Goal: Information Seeking & Learning: Check status

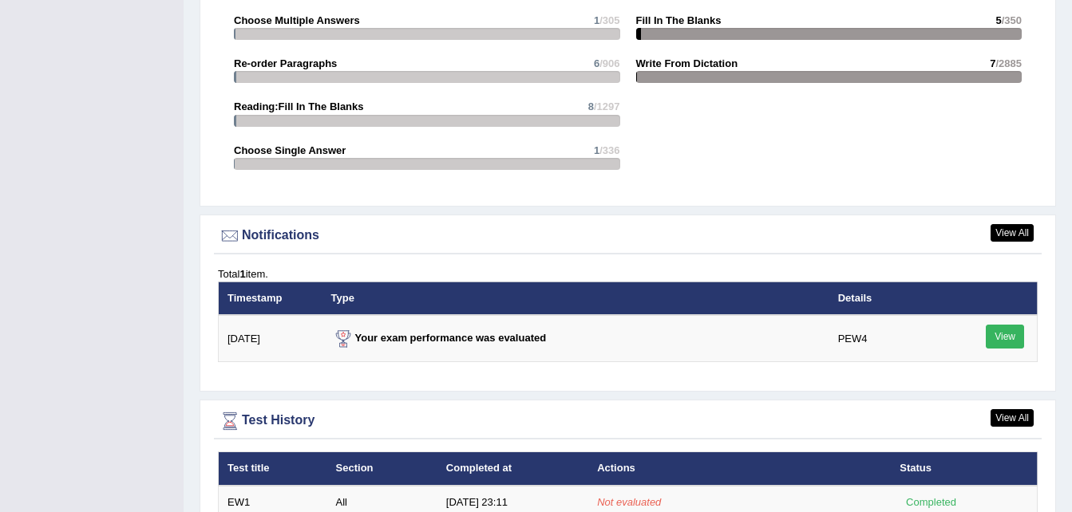
scroll to position [1750, 0]
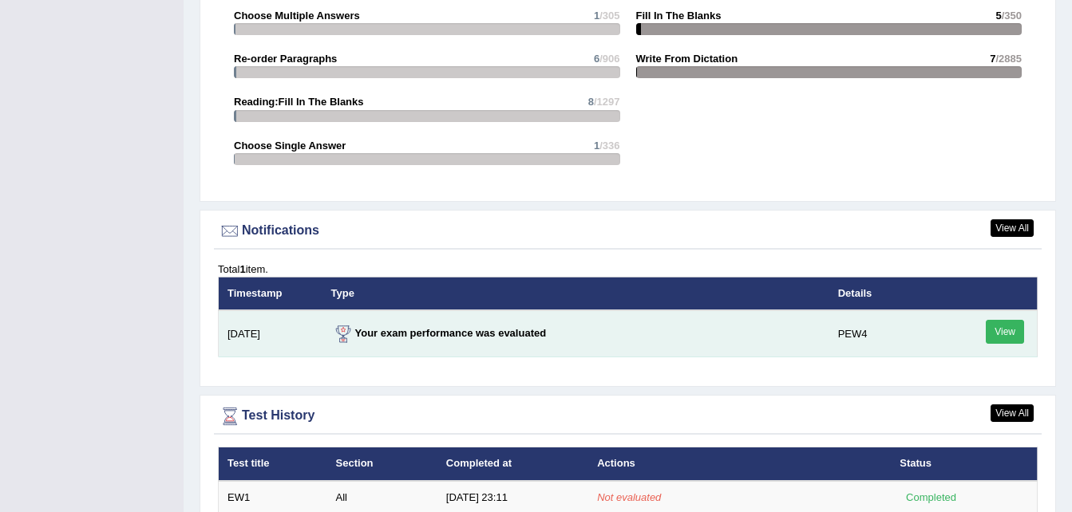
click at [1007, 320] on link "View" at bounding box center [1004, 332] width 38 height 24
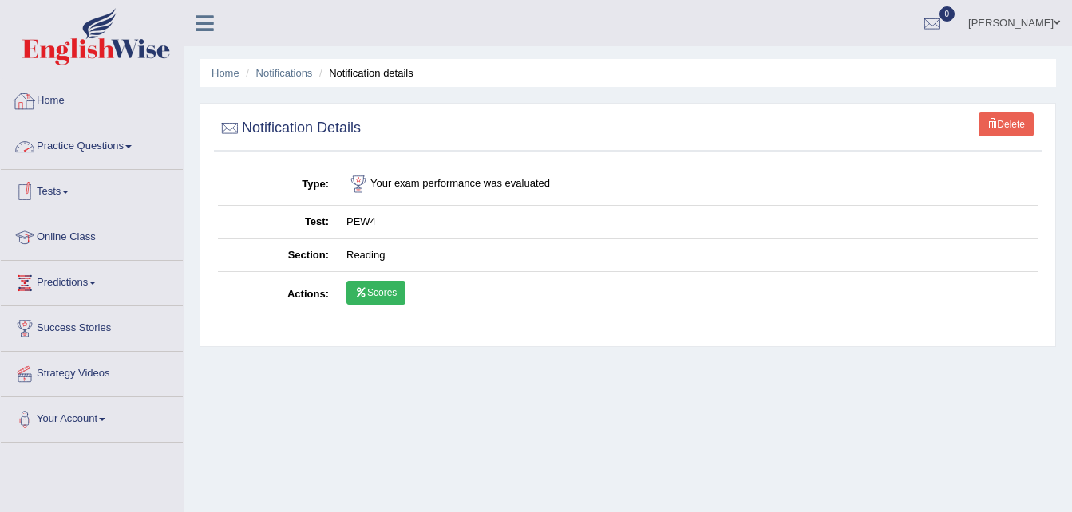
click at [78, 139] on link "Practice Questions" at bounding box center [92, 144] width 182 height 40
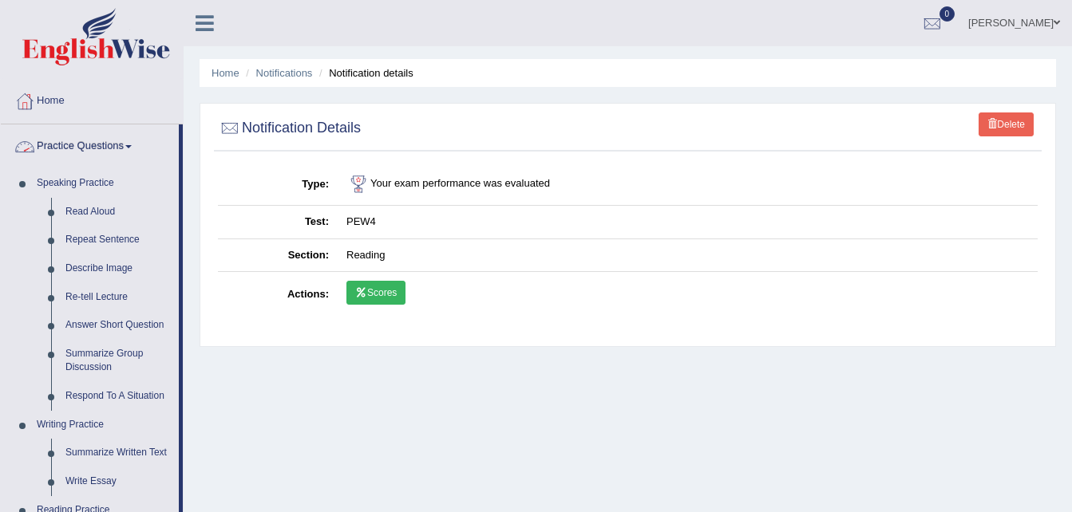
click at [137, 144] on link "Practice Questions" at bounding box center [90, 144] width 178 height 40
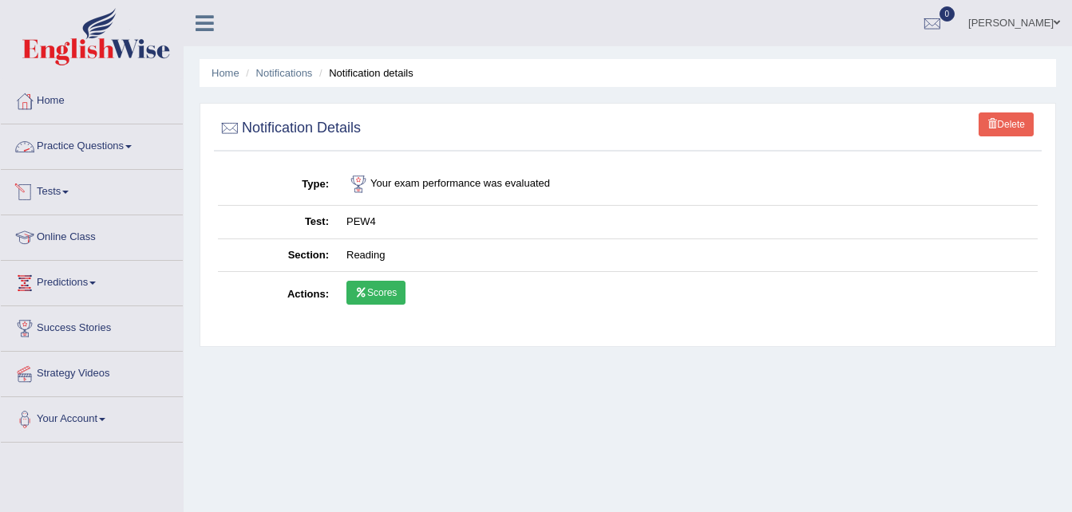
click at [131, 144] on link "Practice Questions" at bounding box center [92, 144] width 182 height 40
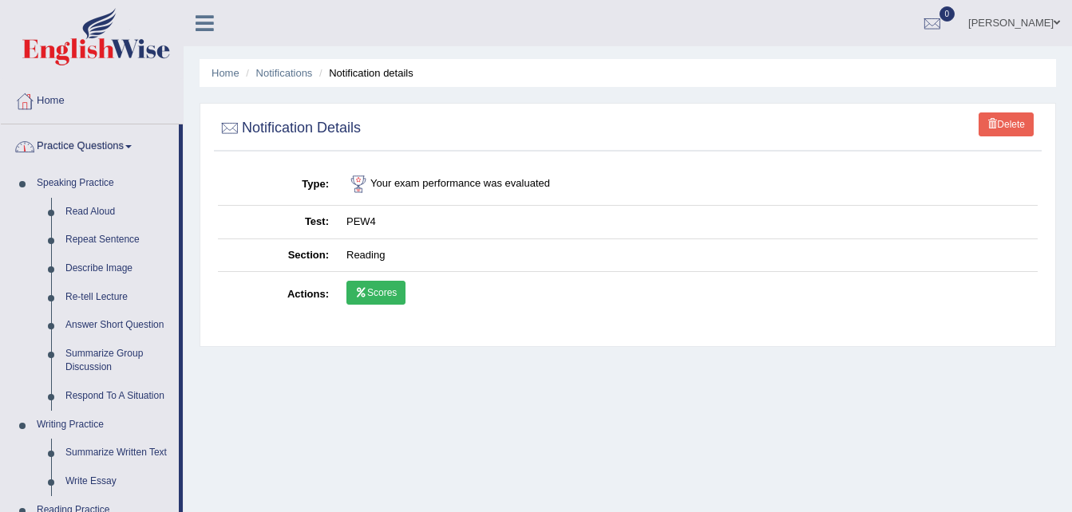
click at [97, 155] on link "Practice Questions" at bounding box center [90, 144] width 178 height 40
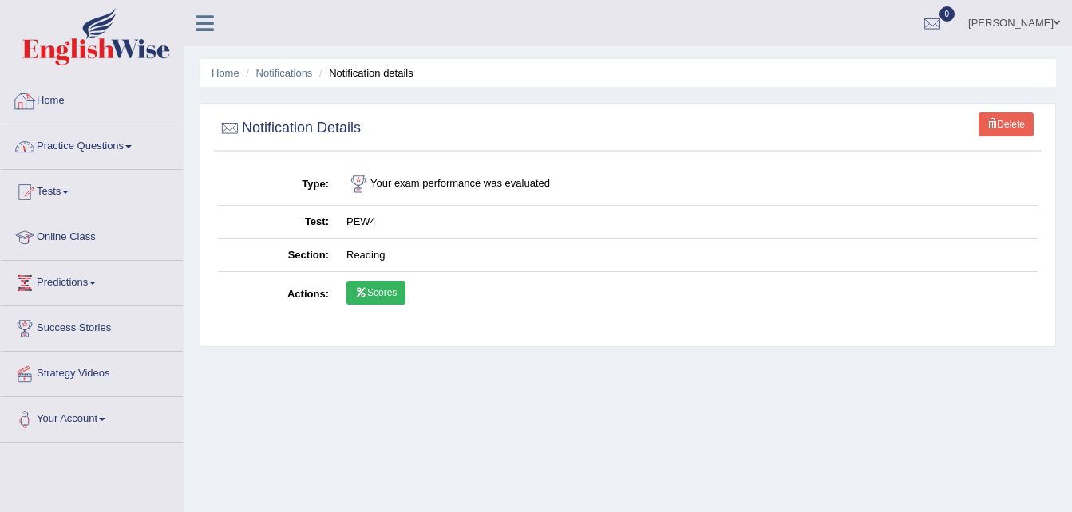
click at [53, 100] on link "Home" at bounding box center [92, 99] width 182 height 40
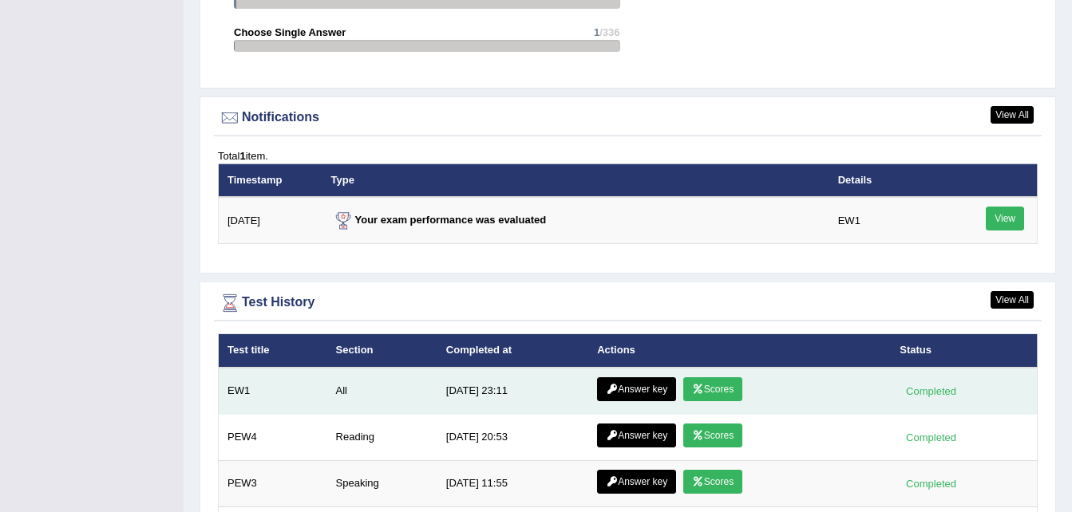
scroll to position [1868, 0]
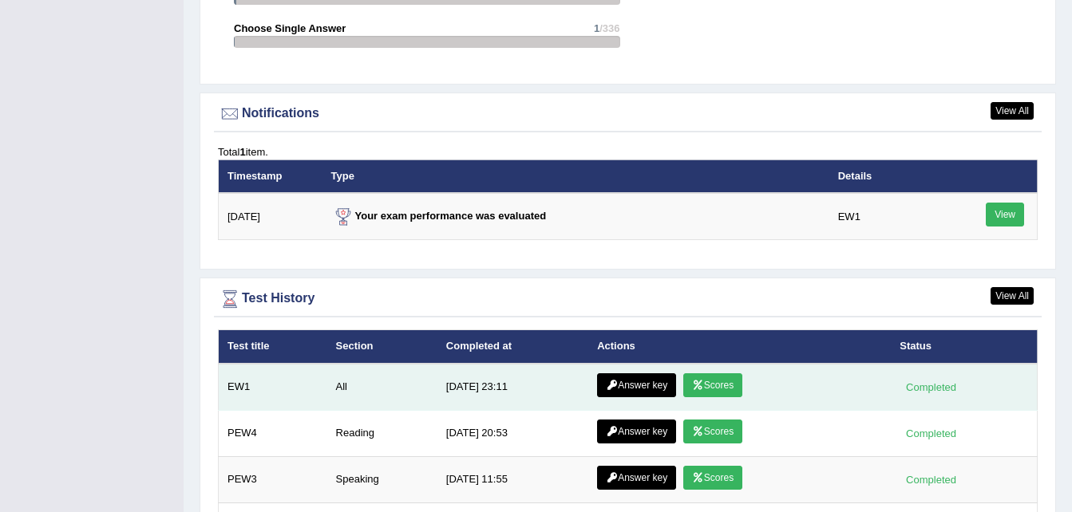
click at [700, 381] on icon at bounding box center [698, 386] width 12 height 10
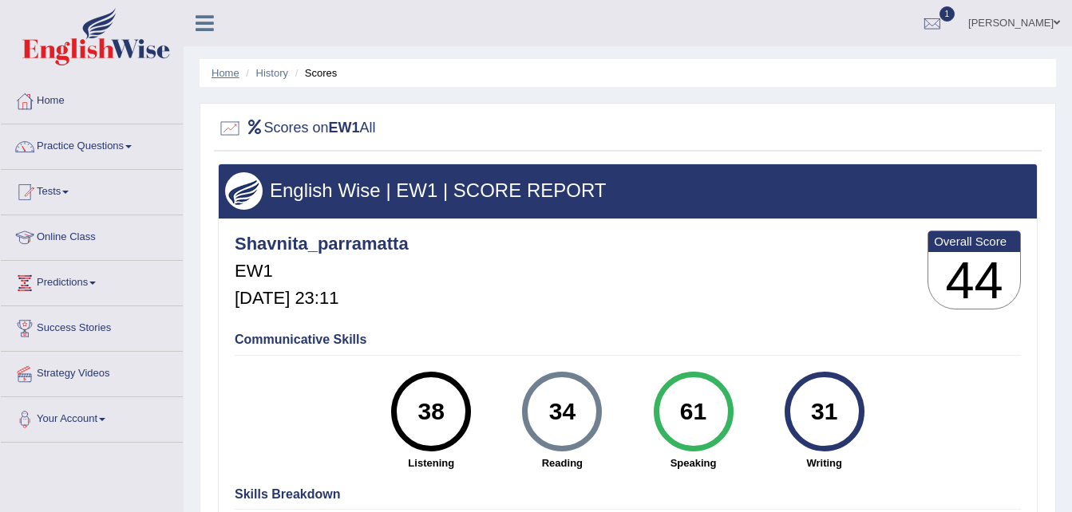
click at [224, 74] on link "Home" at bounding box center [225, 73] width 28 height 12
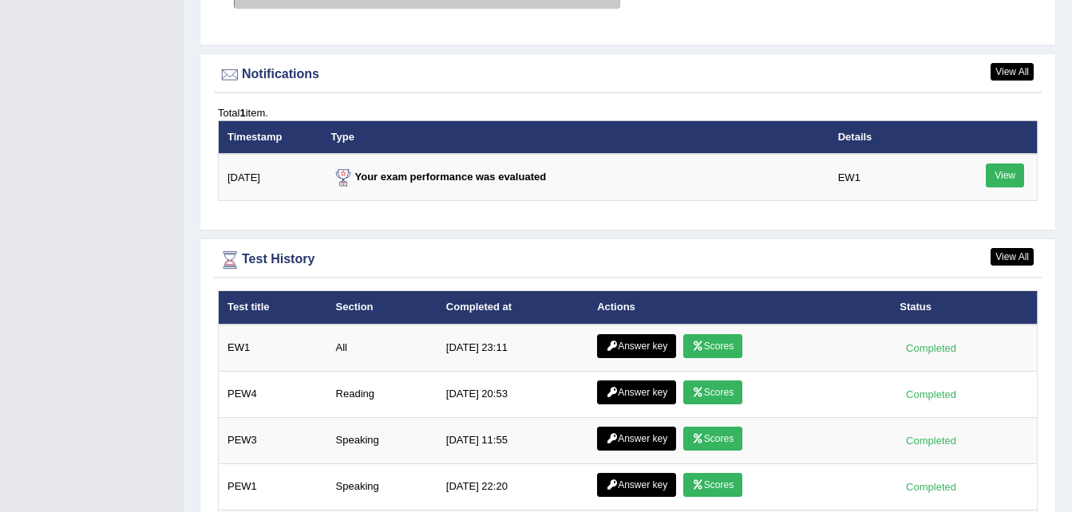
scroll to position [1911, 0]
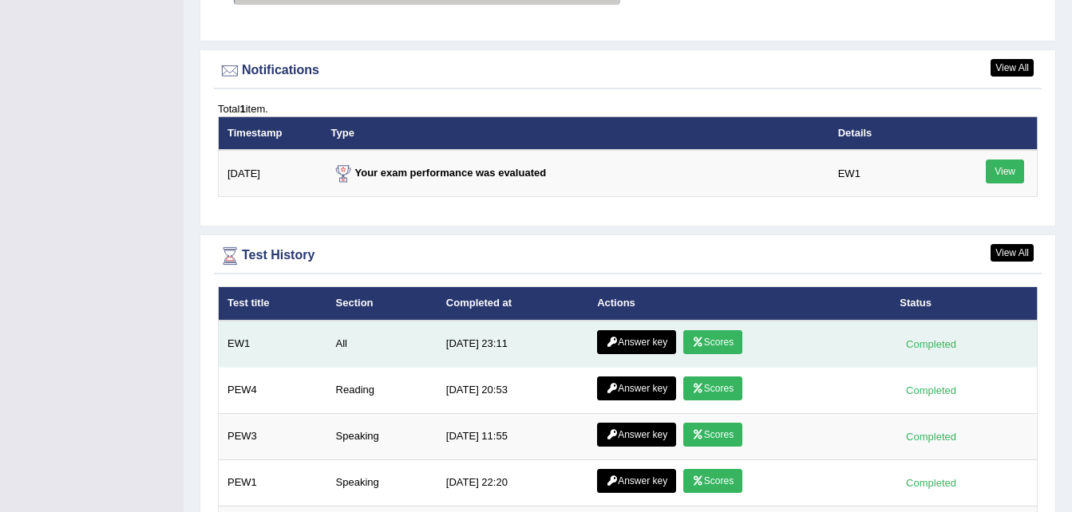
click at [645, 330] on link "Answer key" at bounding box center [636, 342] width 79 height 24
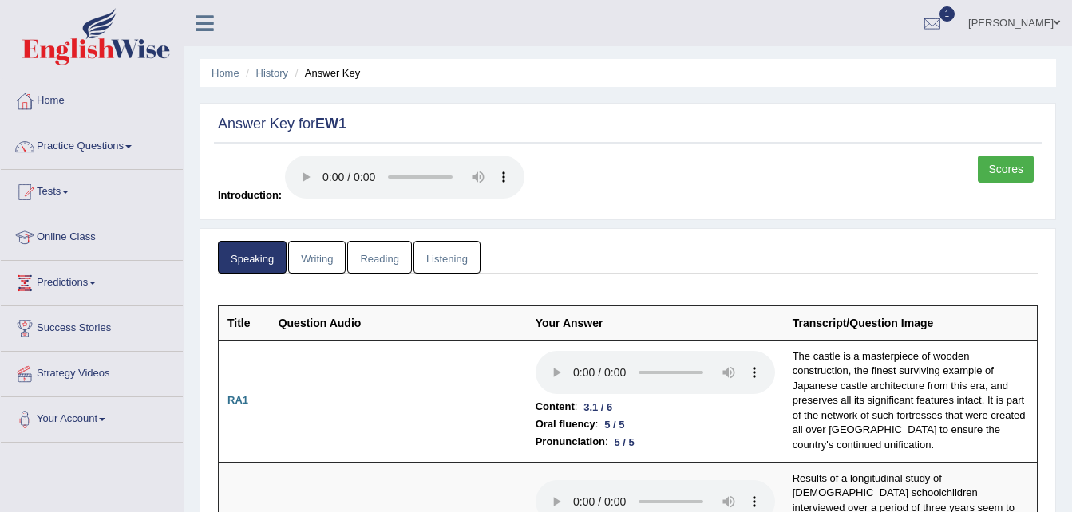
click at [333, 258] on link "Writing" at bounding box center [316, 257] width 57 height 33
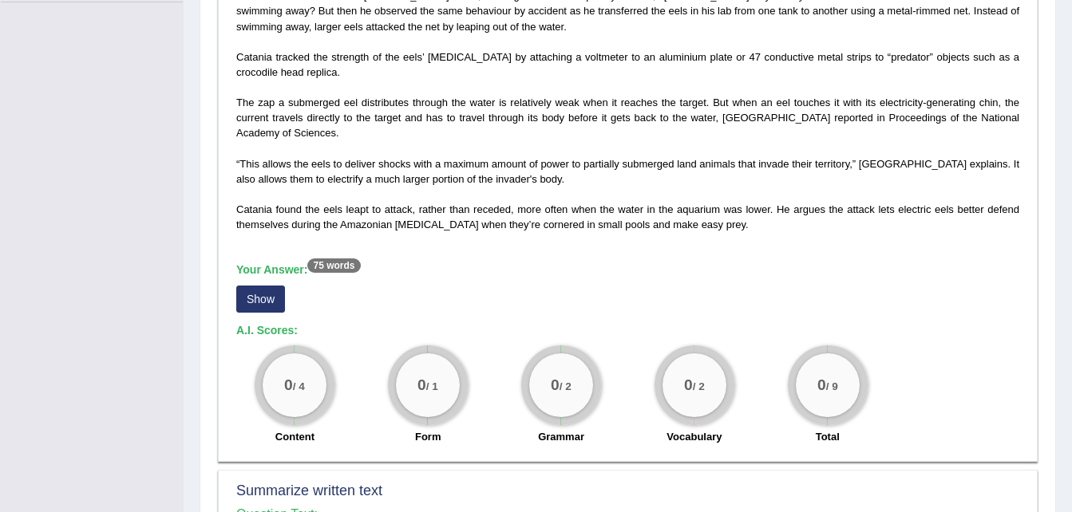
scroll to position [443, 0]
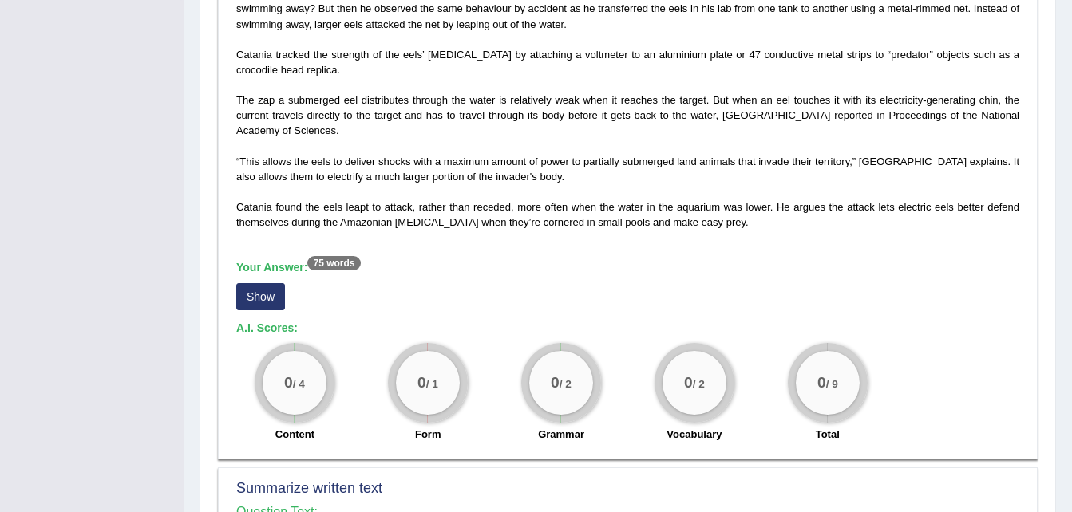
click at [270, 298] on button "Show" at bounding box center [260, 296] width 49 height 27
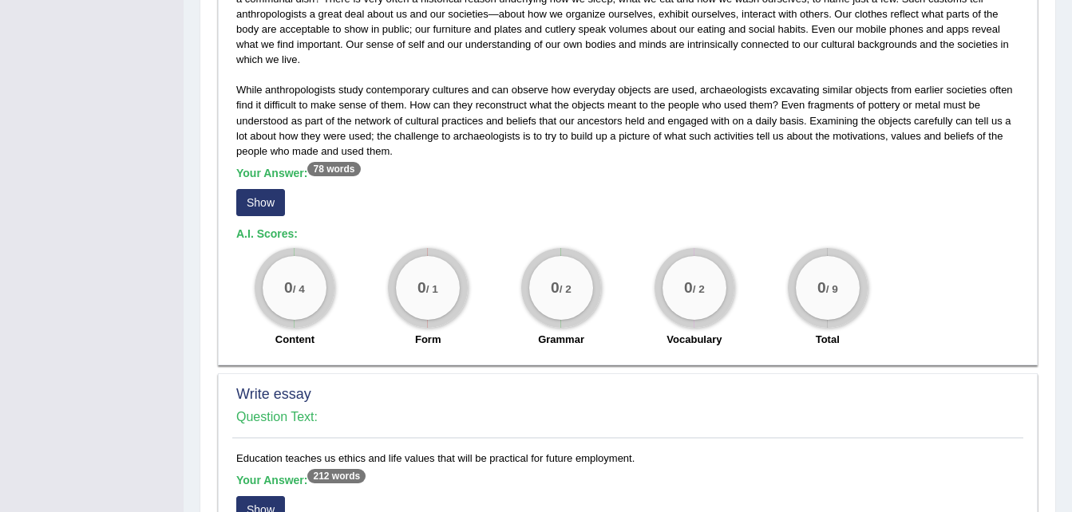
scroll to position [1045, 0]
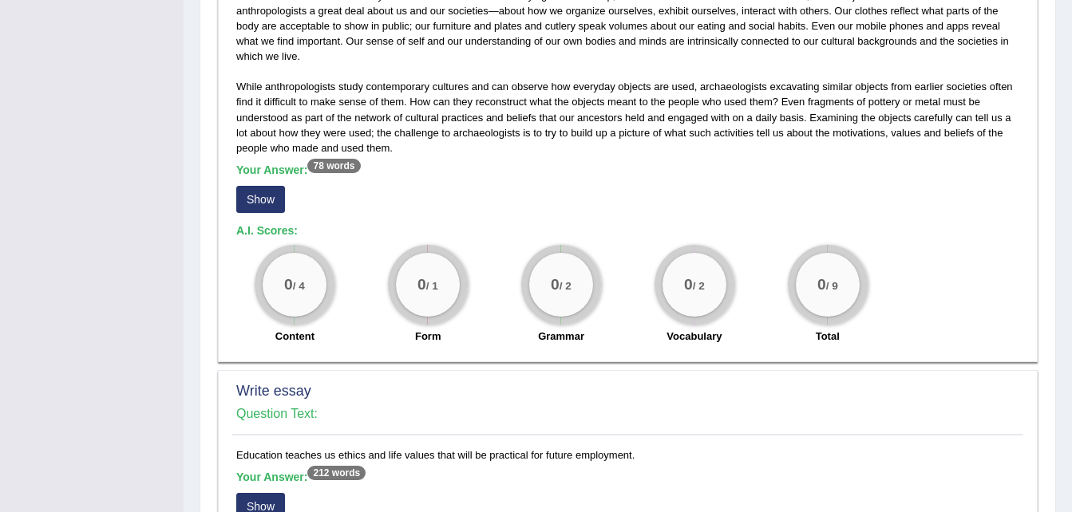
click at [270, 206] on button "Show" at bounding box center [260, 199] width 49 height 27
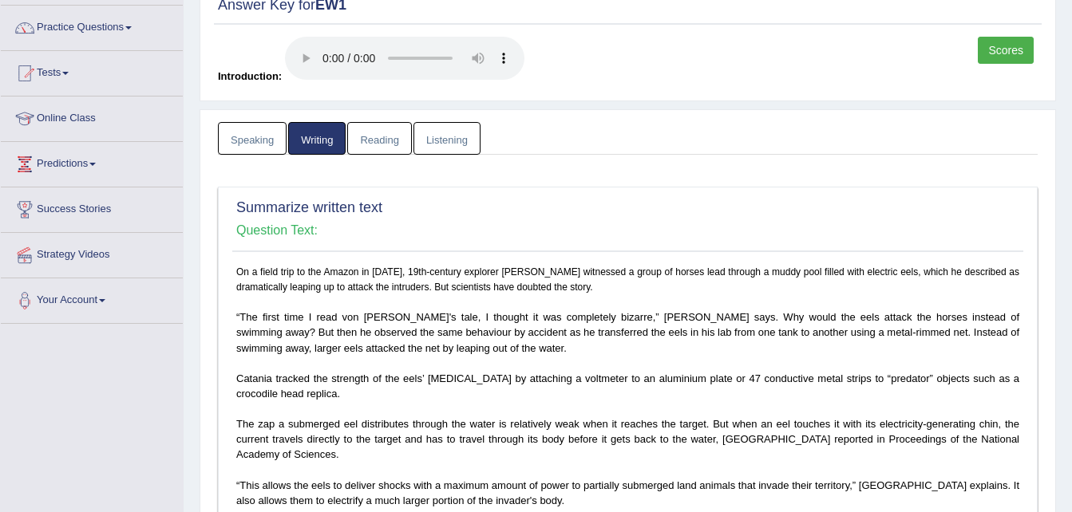
scroll to position [0, 0]
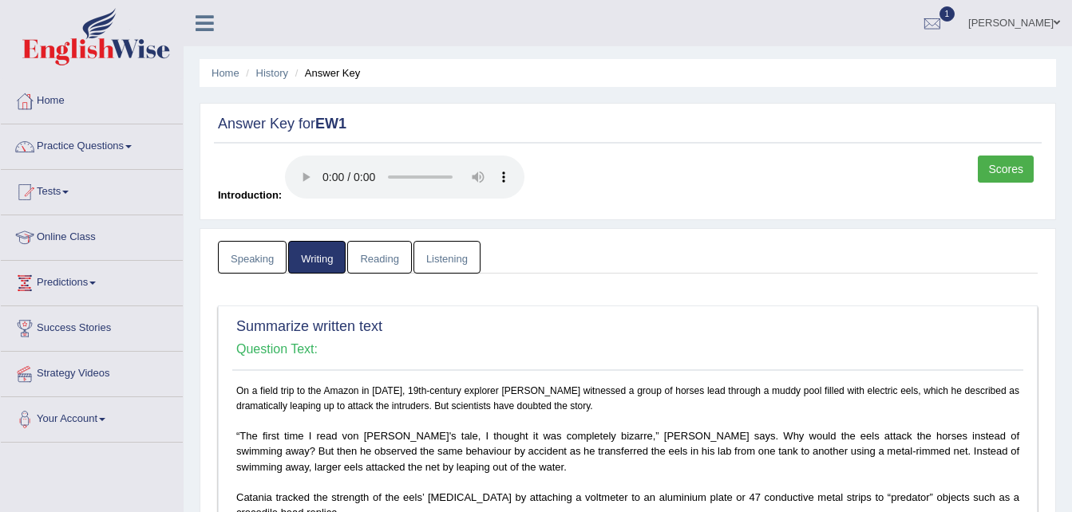
click at [381, 255] on link "Reading" at bounding box center [379, 257] width 64 height 33
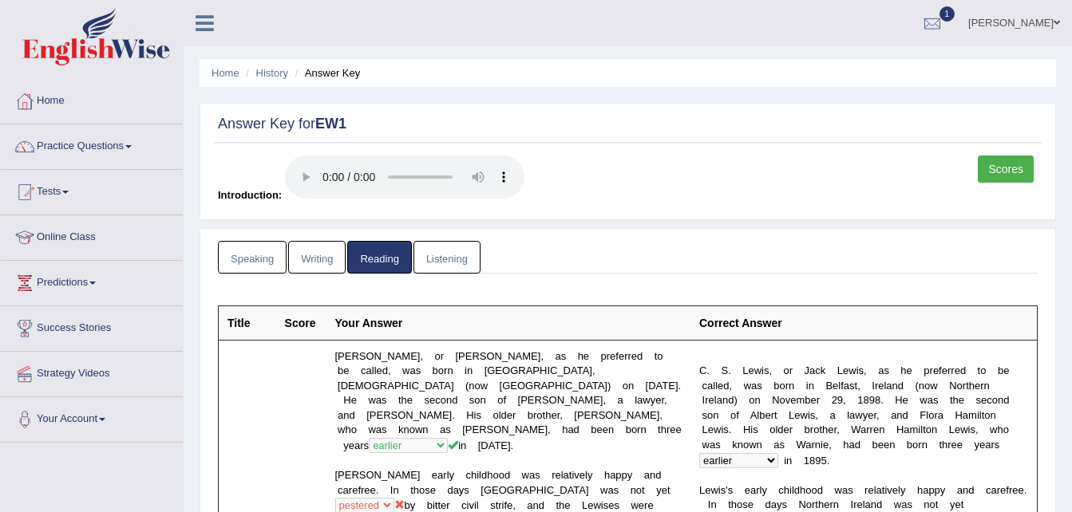
click at [465, 259] on link "Listening" at bounding box center [446, 257] width 67 height 33
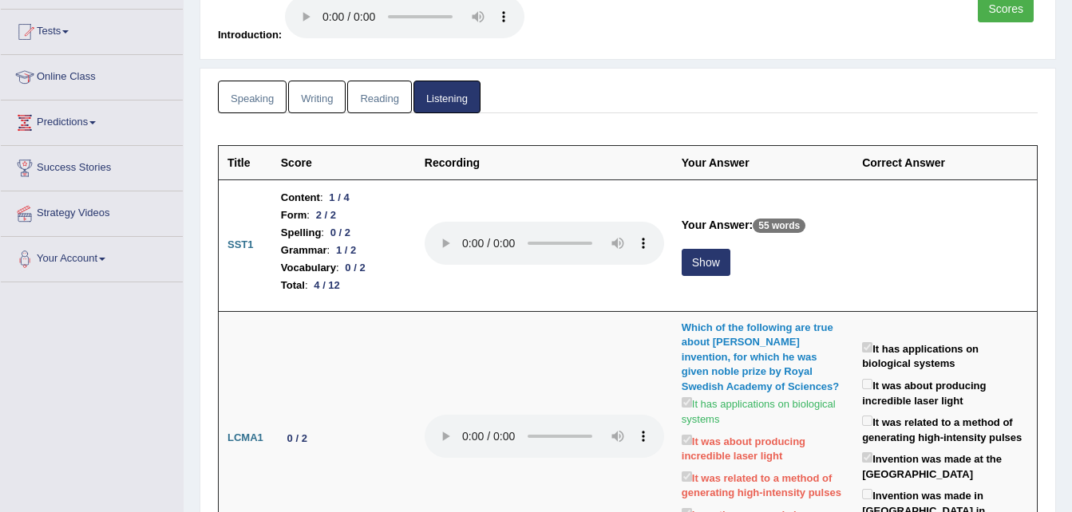
scroll to position [162, 0]
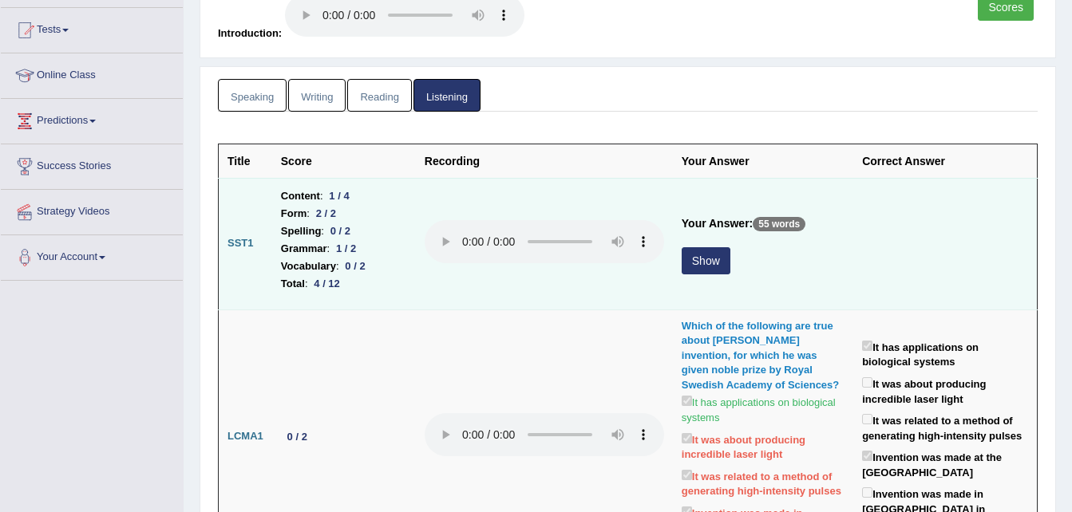
click at [719, 260] on button "Show" at bounding box center [705, 260] width 49 height 27
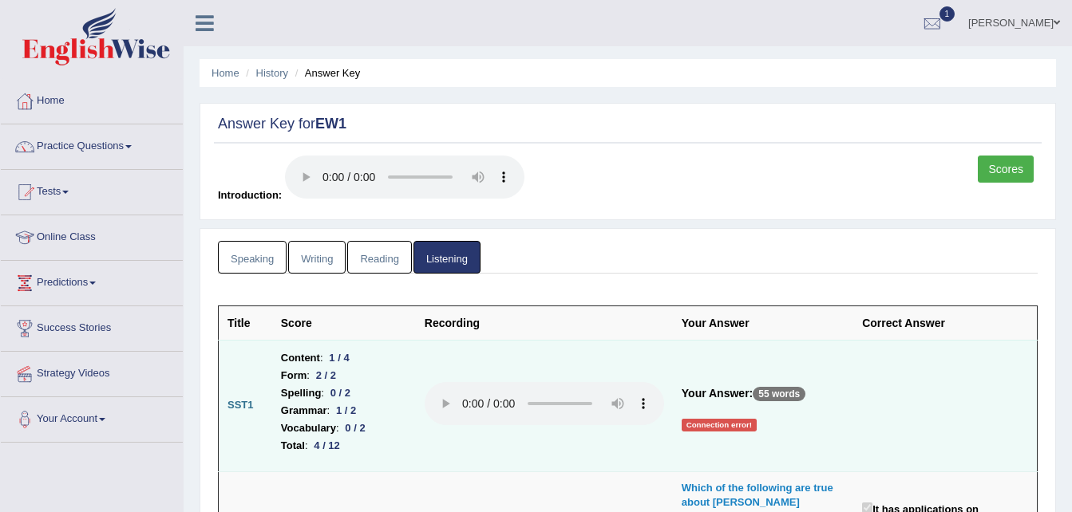
scroll to position [126, 0]
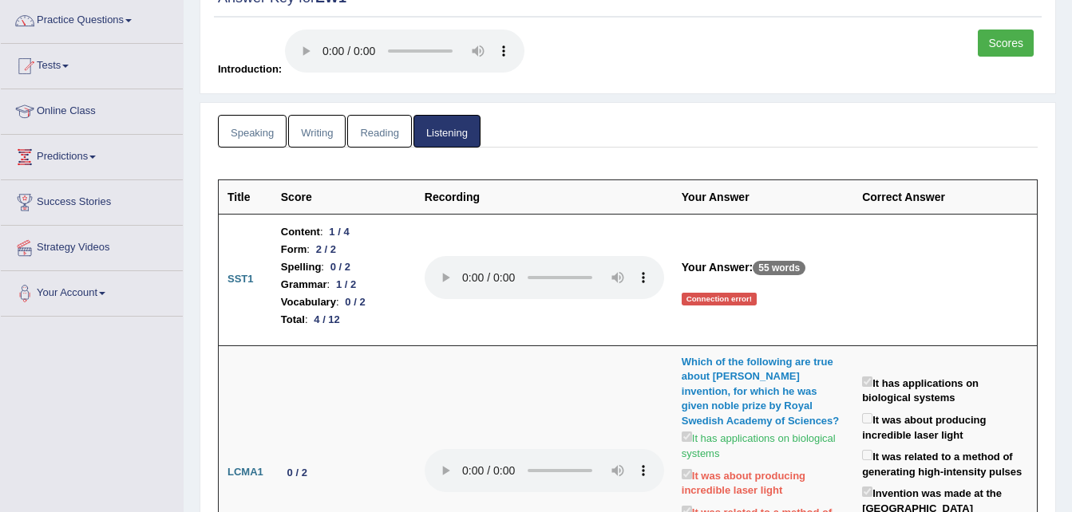
click at [712, 297] on div "Connection error!" at bounding box center [718, 299] width 75 height 13
click at [770, 275] on p "55 words" at bounding box center [778, 268] width 53 height 14
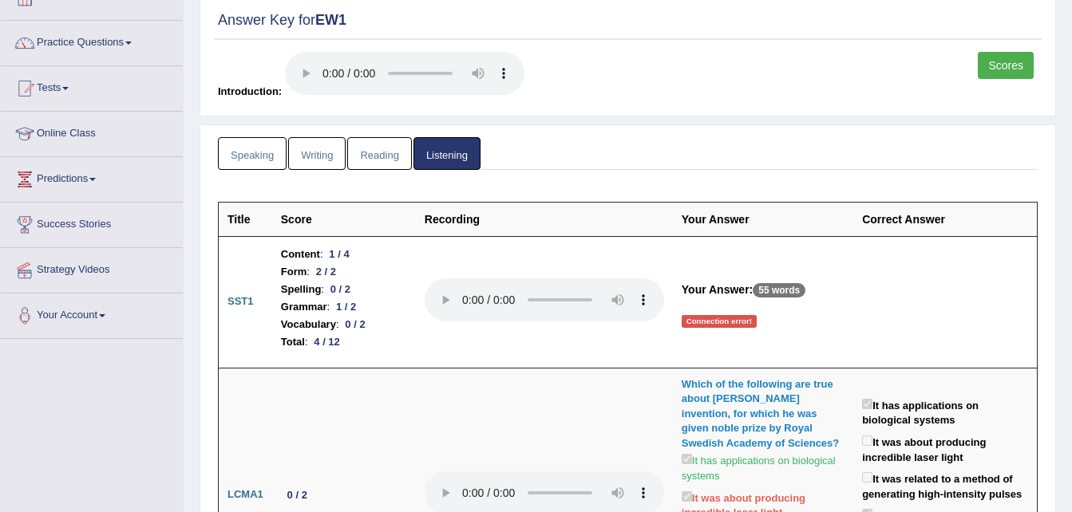
scroll to position [0, 0]
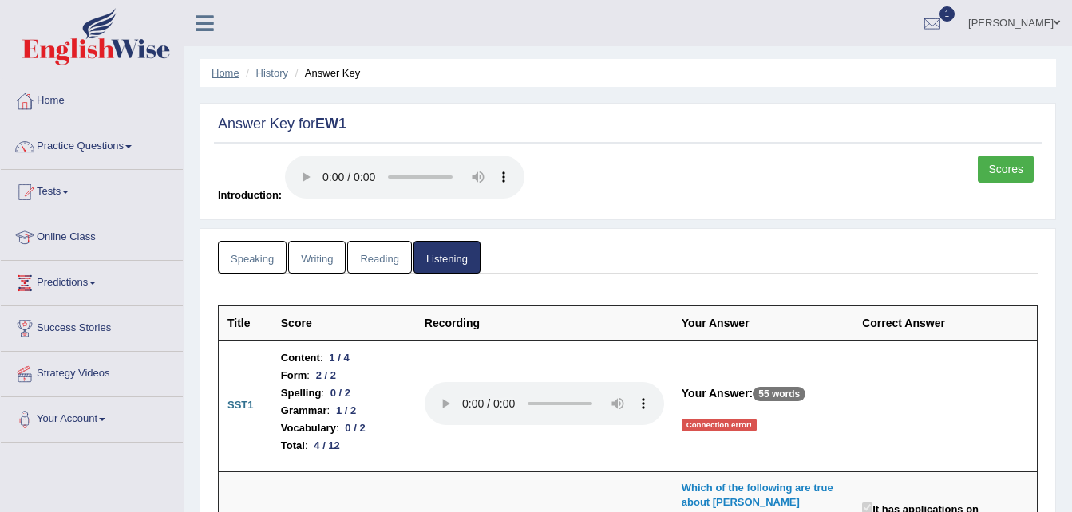
click at [224, 77] on link "Home" at bounding box center [225, 73] width 28 height 12
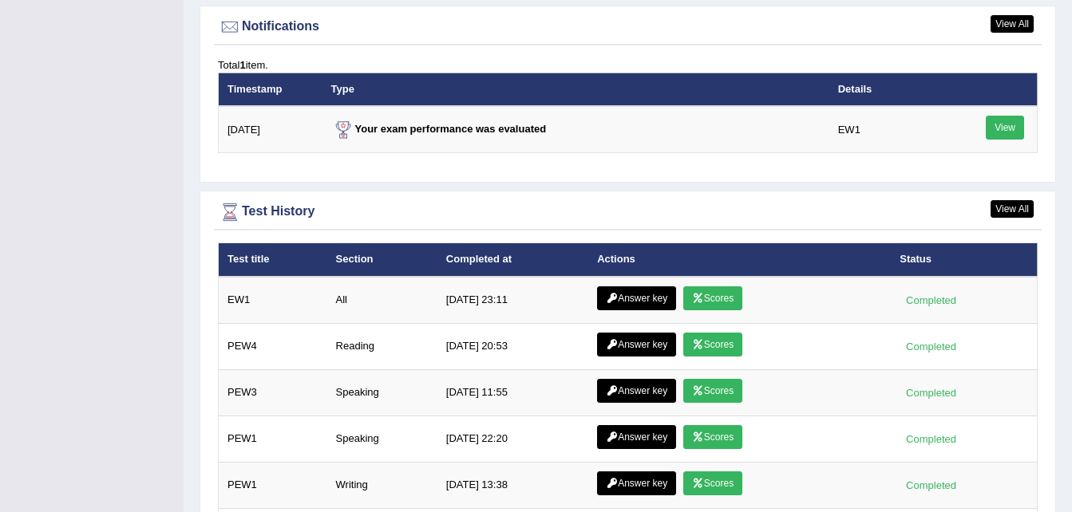
scroll to position [1956, 0]
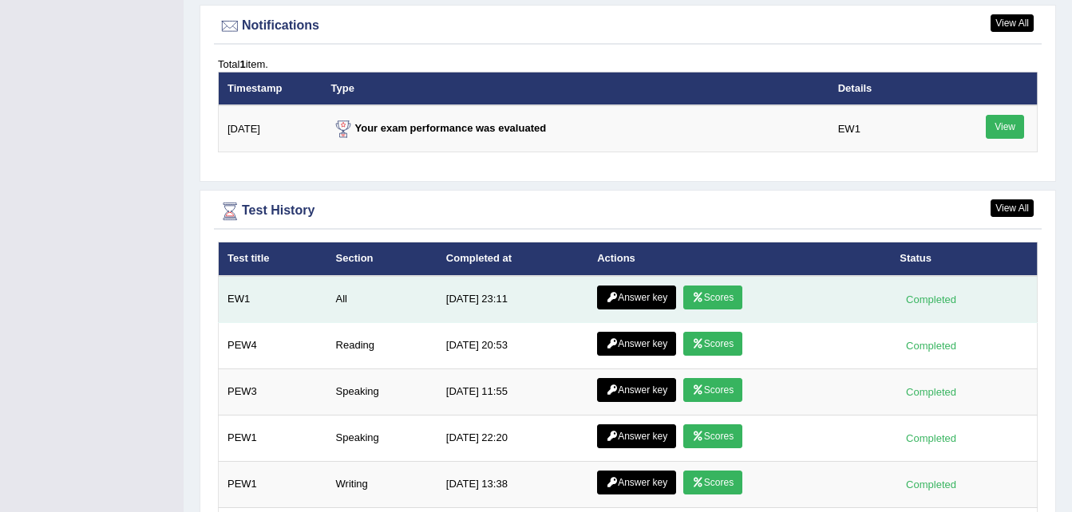
click at [708, 286] on link "Scores" at bounding box center [712, 298] width 59 height 24
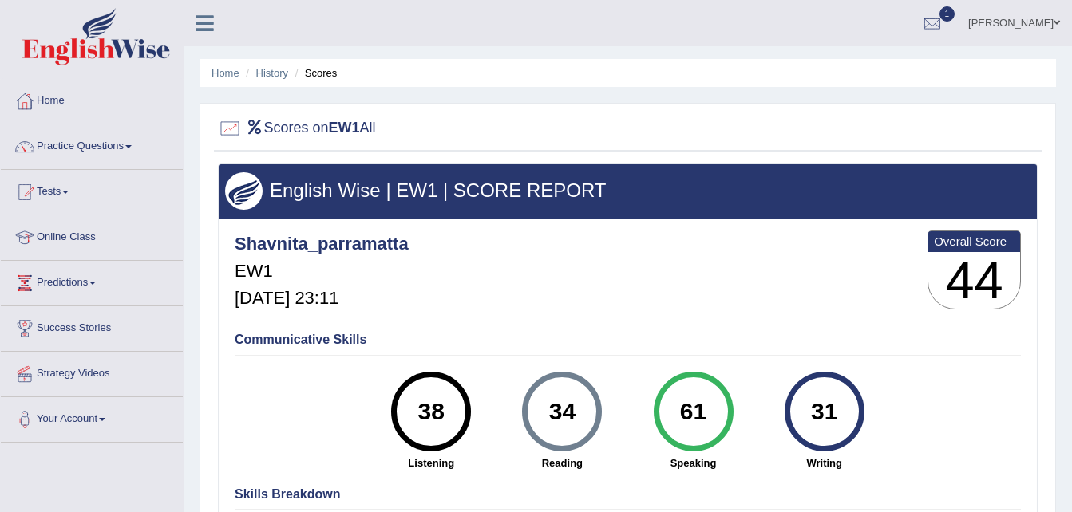
click at [224, 82] on ul "Home History Scores" at bounding box center [627, 73] width 856 height 28
click at [483, 239] on div "Shavnita_parramatta EW1 [DATE] 23:11 Overall Score 44" at bounding box center [628, 274] width 794 height 95
click at [224, 73] on link "Home" at bounding box center [225, 73] width 28 height 12
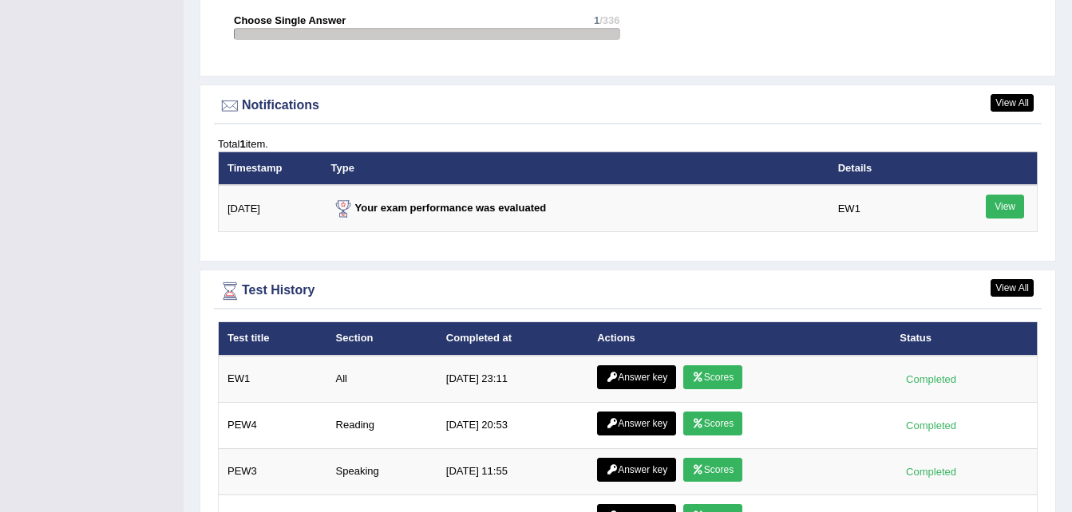
scroll to position [1877, 0]
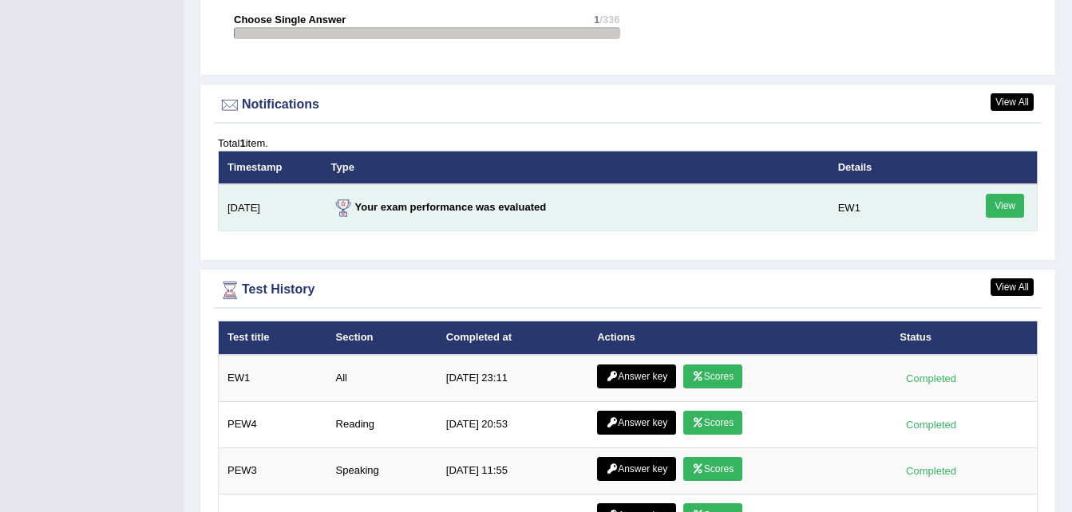
click at [997, 194] on link "View" at bounding box center [1004, 206] width 38 height 24
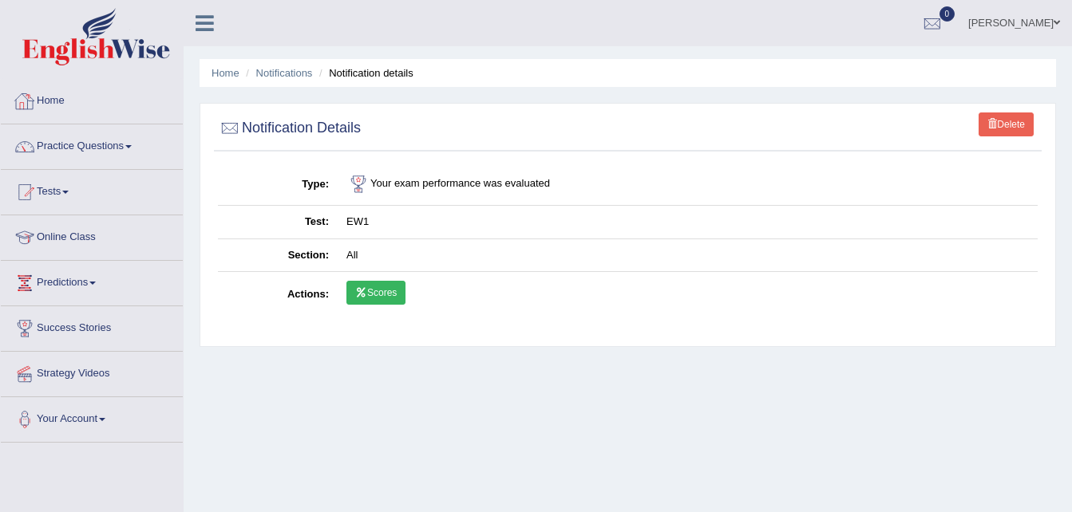
click at [219, 79] on li "Home" at bounding box center [225, 72] width 28 height 15
click at [220, 77] on link "Home" at bounding box center [225, 73] width 28 height 12
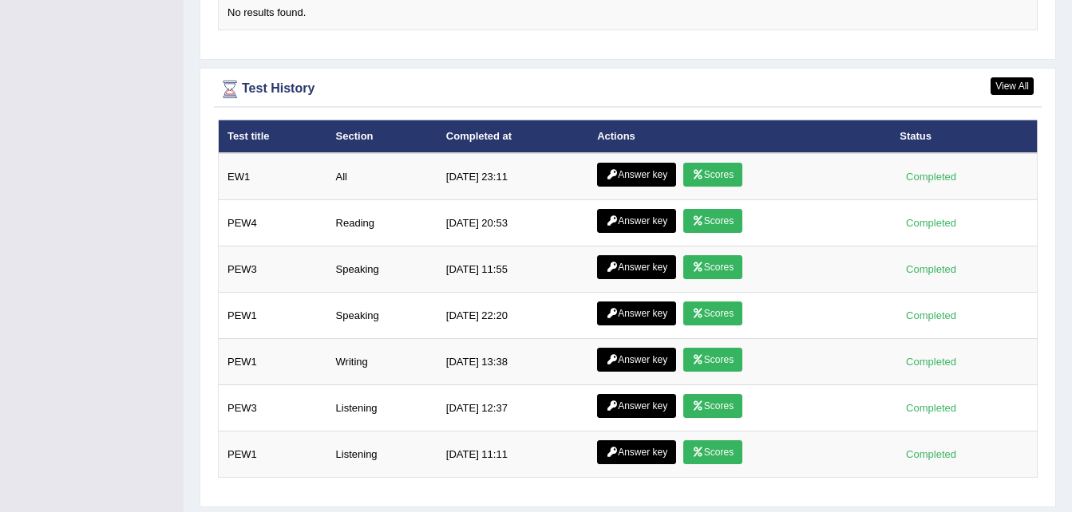
scroll to position [2076, 0]
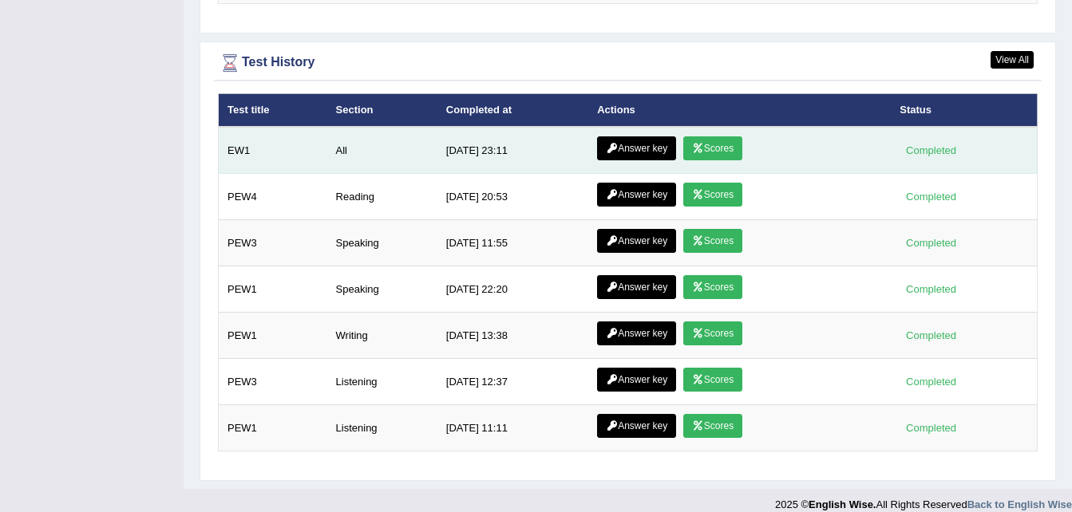
click at [629, 136] on link "Answer key" at bounding box center [636, 148] width 79 height 24
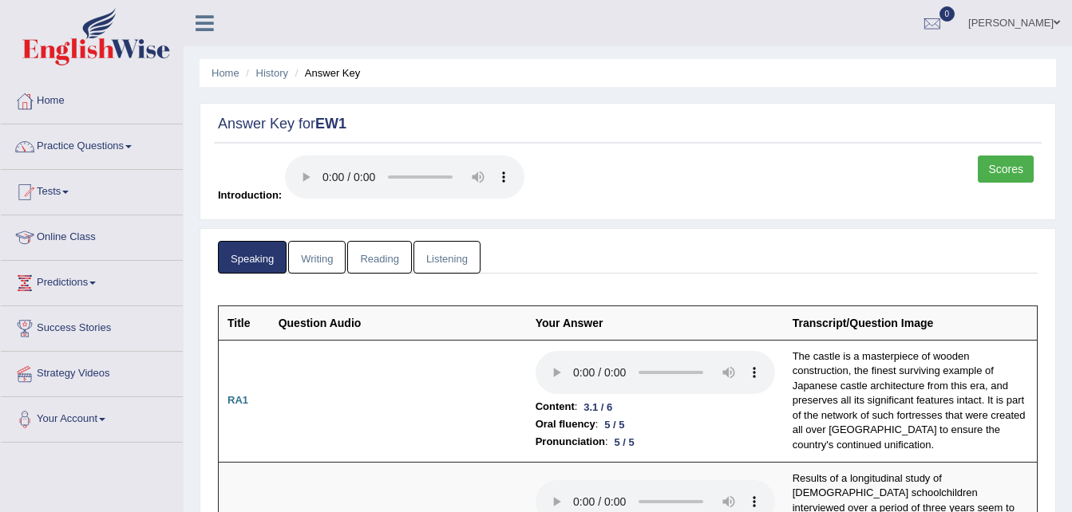
click at [321, 262] on link "Writing" at bounding box center [316, 257] width 57 height 33
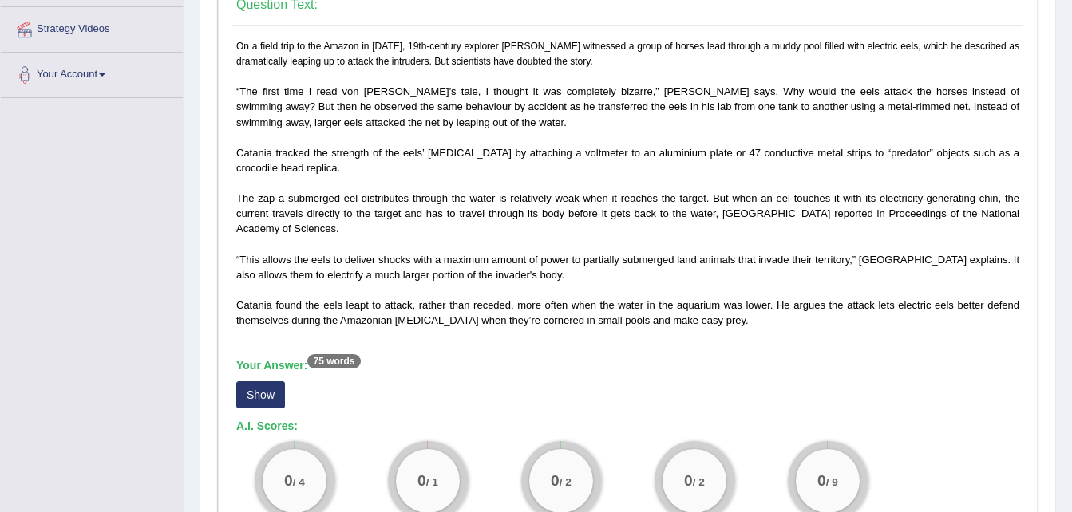
scroll to position [346, 0]
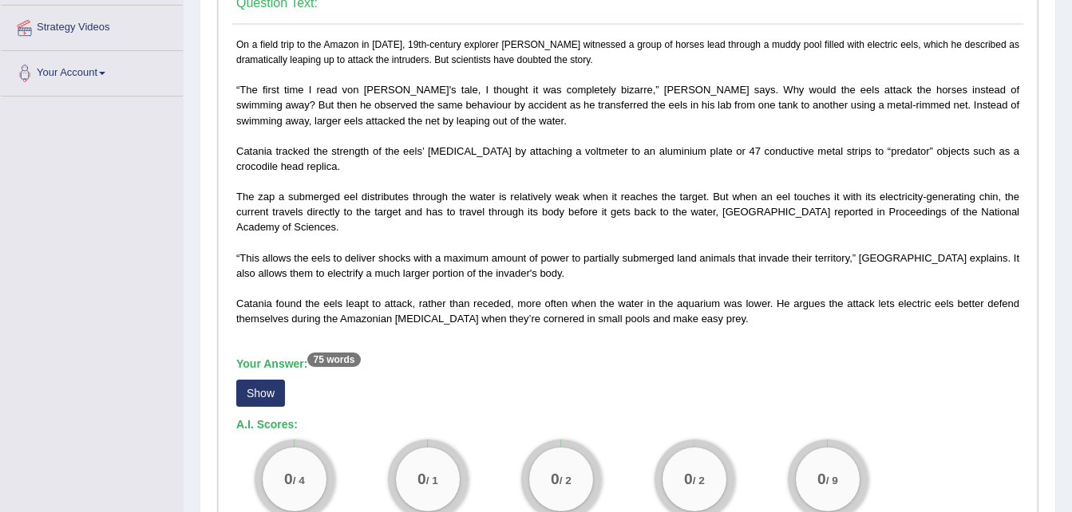
click at [266, 392] on button "Show" at bounding box center [260, 393] width 49 height 27
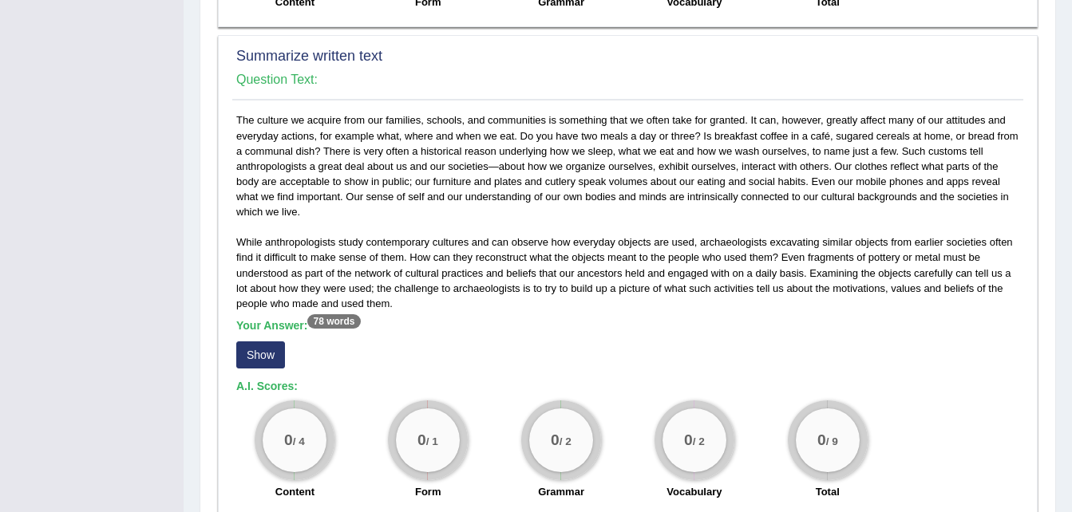
scroll to position [890, 0]
click at [259, 352] on button "Show" at bounding box center [260, 354] width 49 height 27
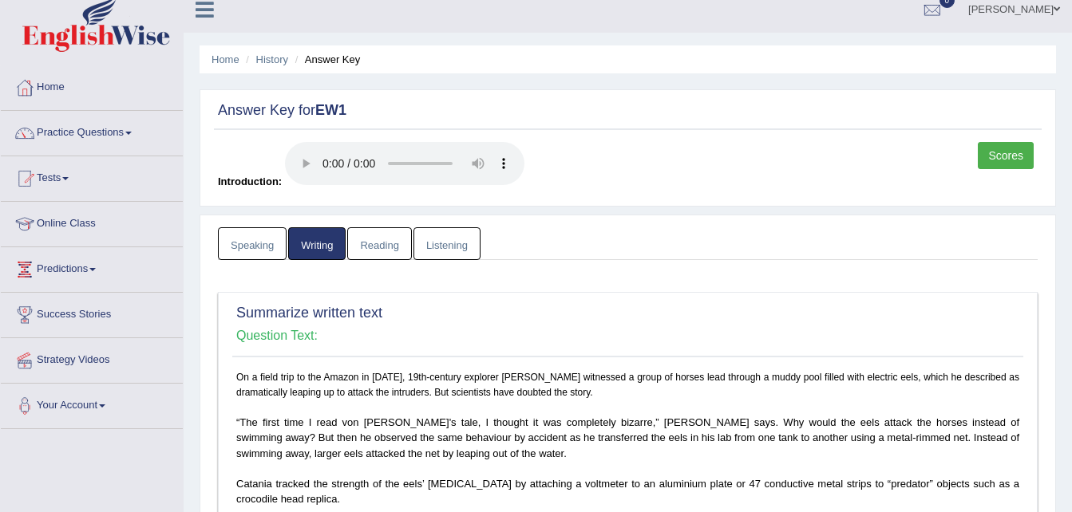
scroll to position [0, 0]
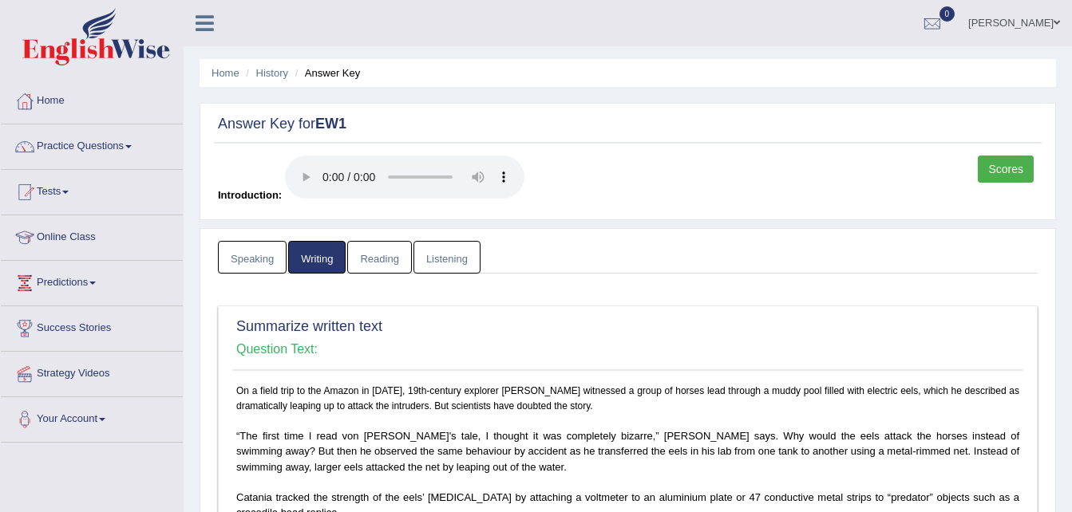
click at [394, 255] on link "Reading" at bounding box center [379, 257] width 64 height 33
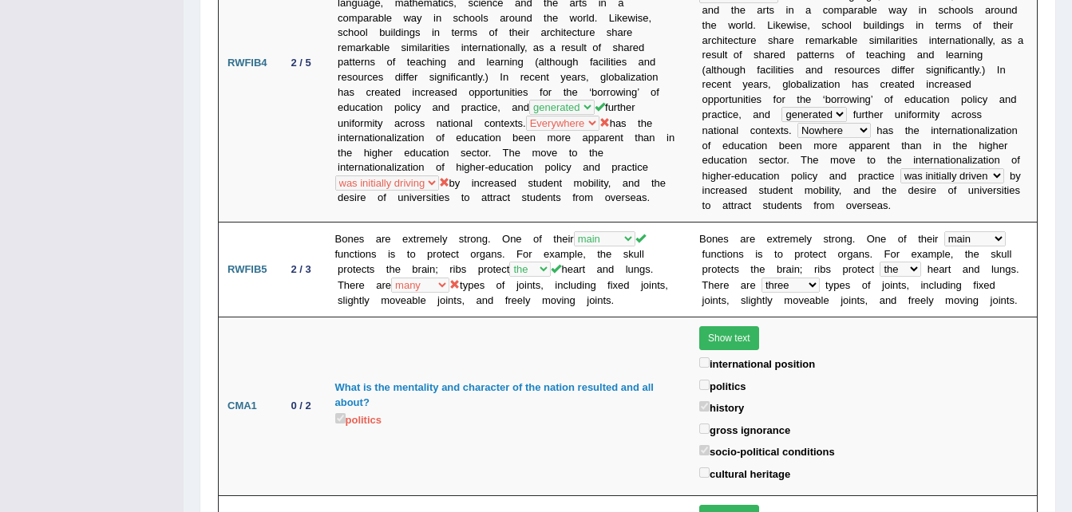
scroll to position [1806, 0]
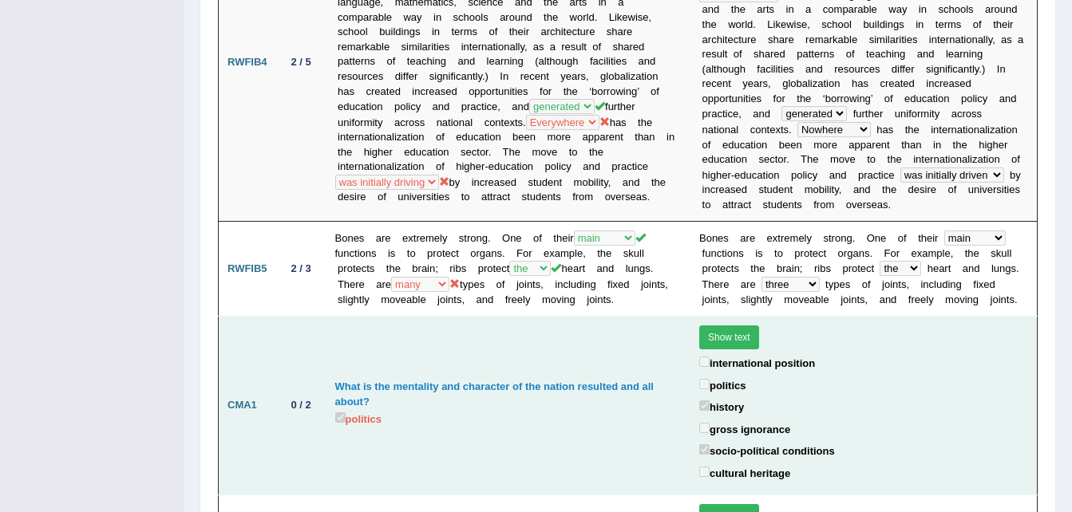
click at [712, 326] on button "Show text" at bounding box center [729, 338] width 60 height 24
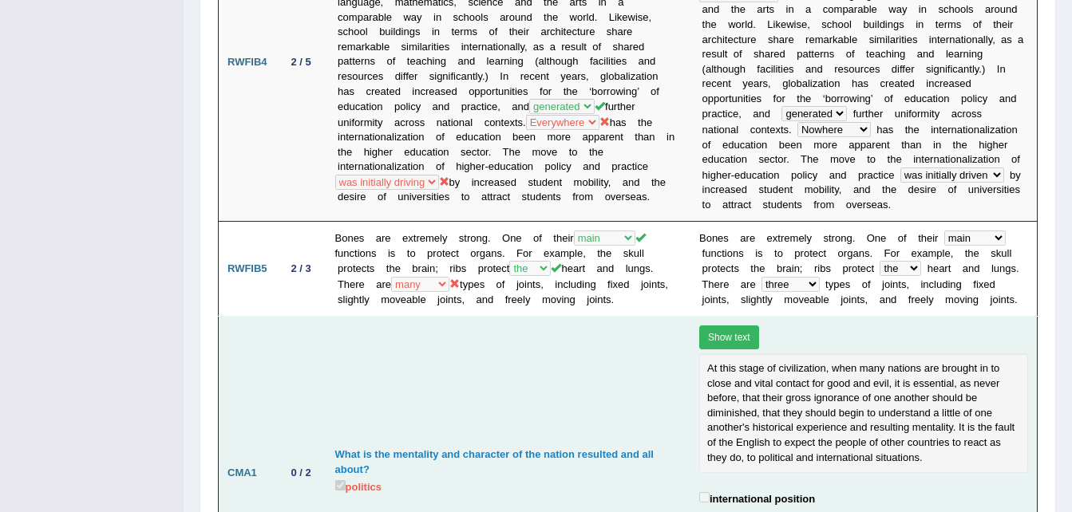
click at [732, 326] on button "Show text" at bounding box center [729, 338] width 60 height 24
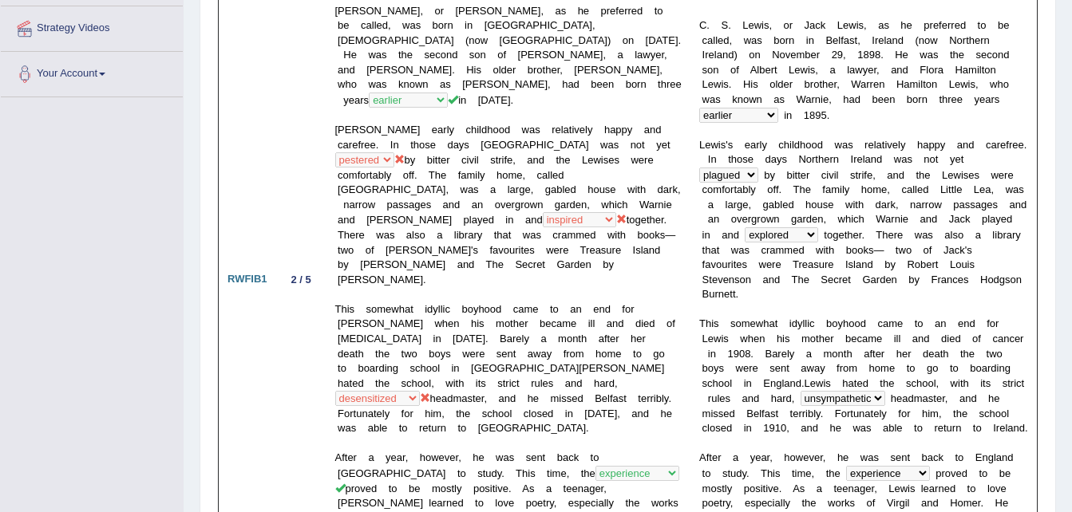
scroll to position [0, 0]
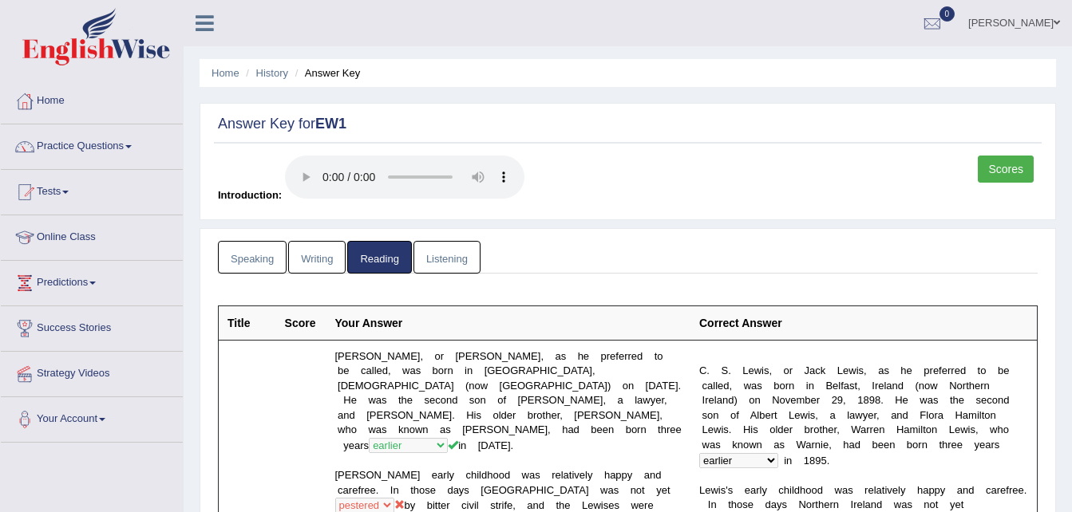
click at [472, 254] on link "Listening" at bounding box center [446, 257] width 67 height 33
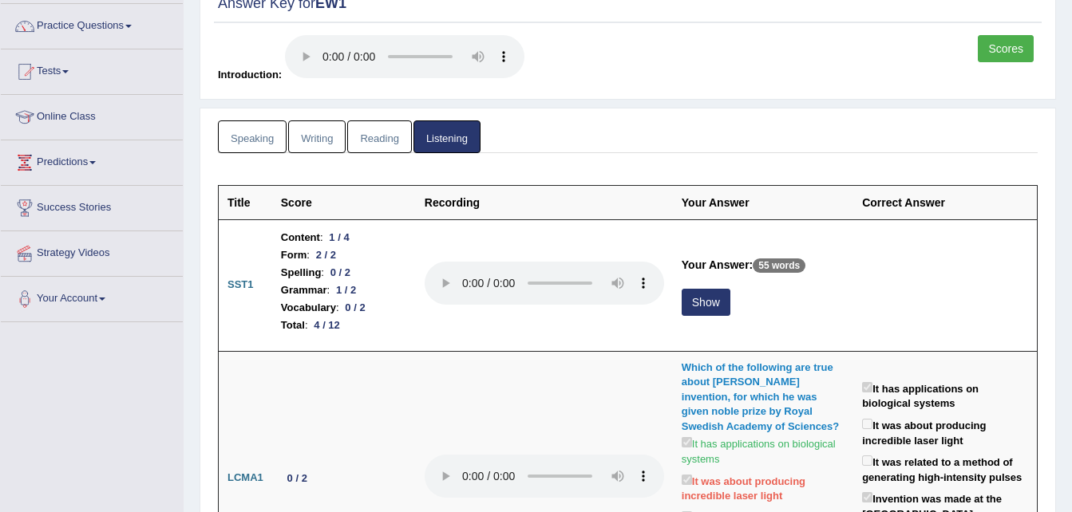
scroll to position [125, 0]
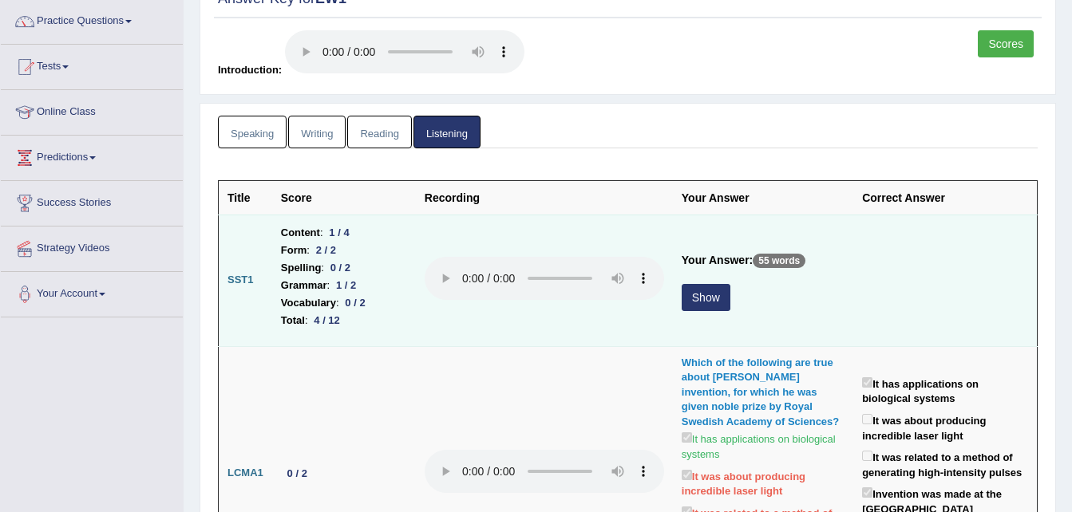
click at [696, 304] on button "Show" at bounding box center [705, 297] width 49 height 27
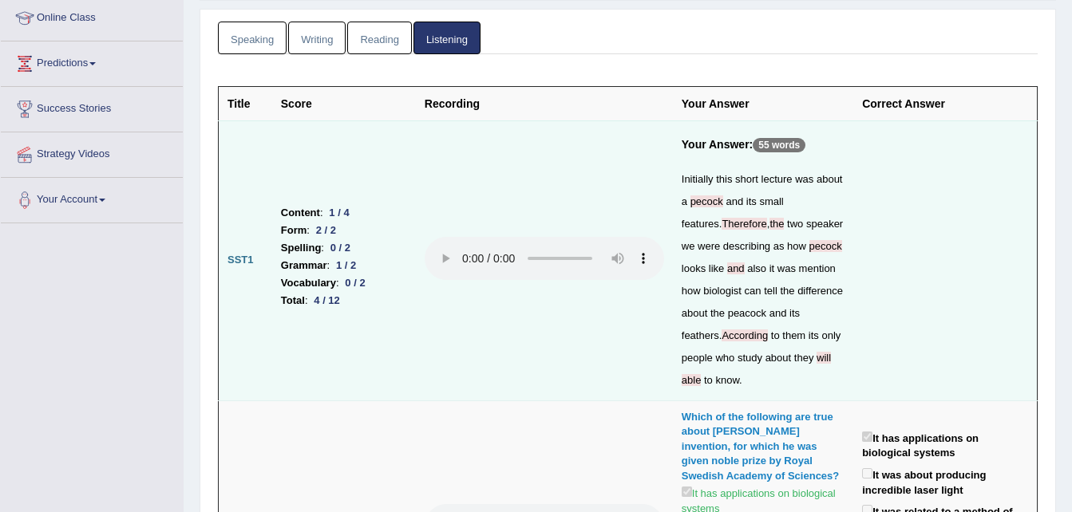
scroll to position [188, 0]
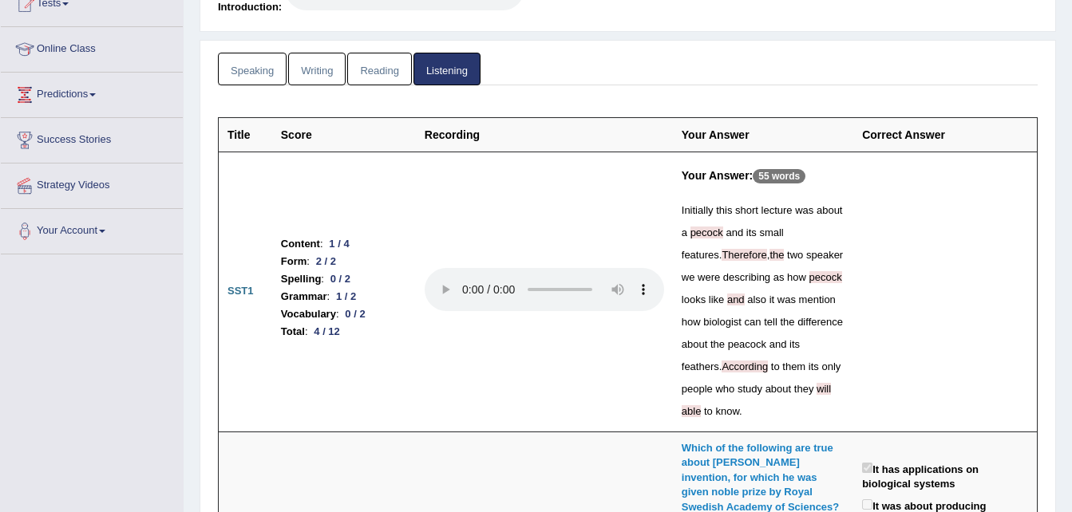
click at [772, 175] on p "55 words" at bounding box center [778, 176] width 53 height 14
click at [716, 178] on b "Your Answer:" at bounding box center [716, 175] width 71 height 13
click at [732, 134] on th "Your Answer" at bounding box center [763, 134] width 180 height 34
click at [787, 140] on th "Your Answer" at bounding box center [763, 134] width 180 height 34
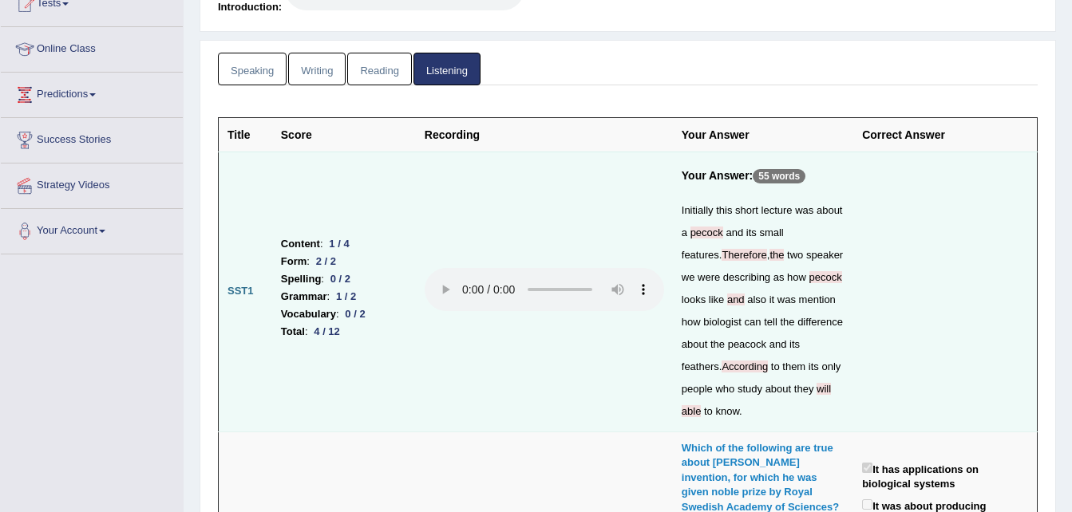
click at [728, 179] on b "Your Answer:" at bounding box center [716, 175] width 71 height 13
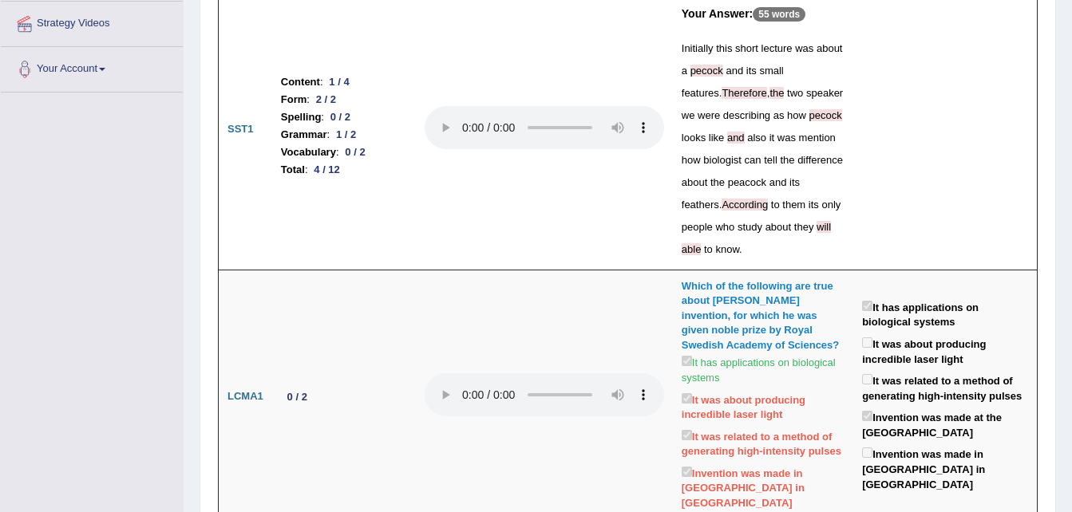
scroll to position [0, 0]
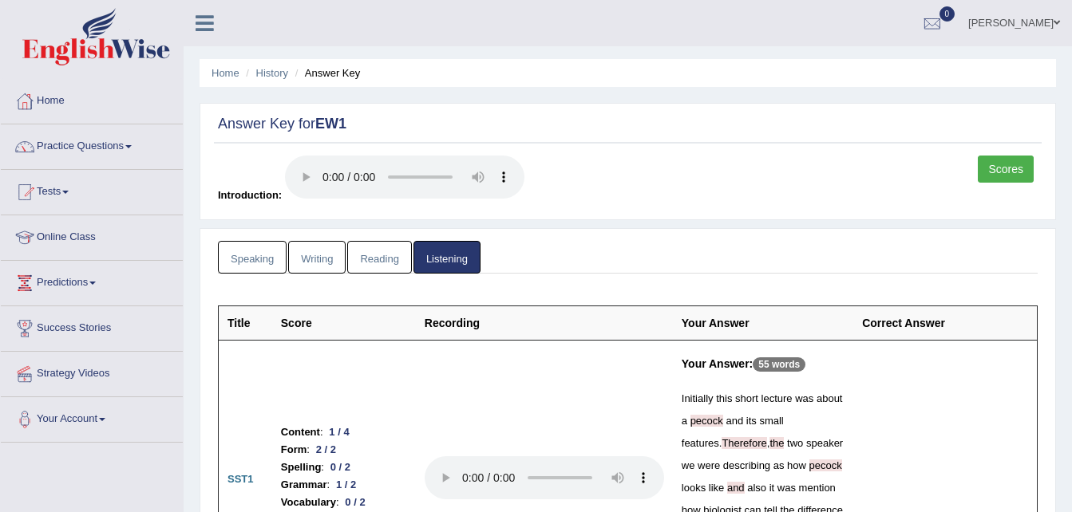
click at [318, 262] on link "Writing" at bounding box center [316, 257] width 57 height 33
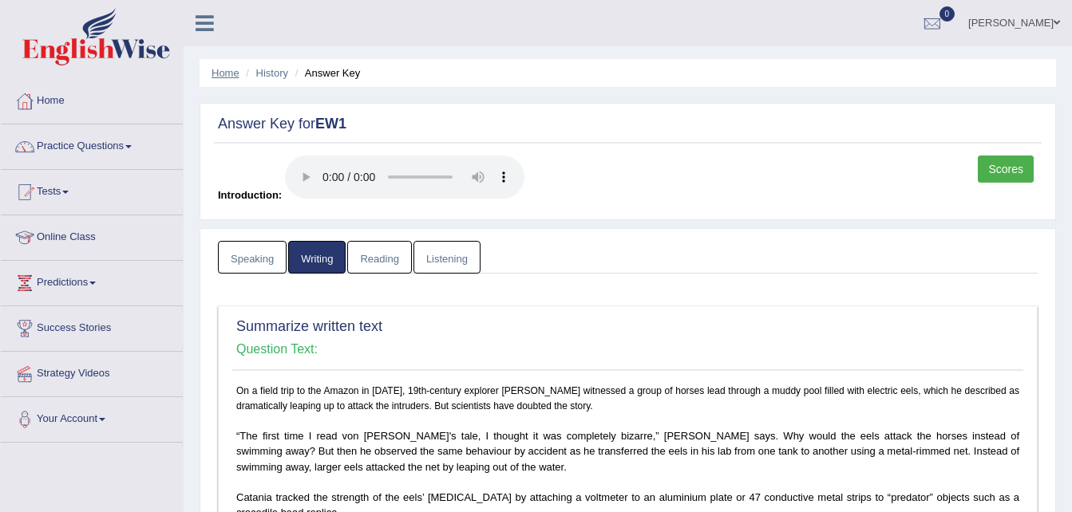
click at [222, 74] on link "Home" at bounding box center [225, 73] width 28 height 12
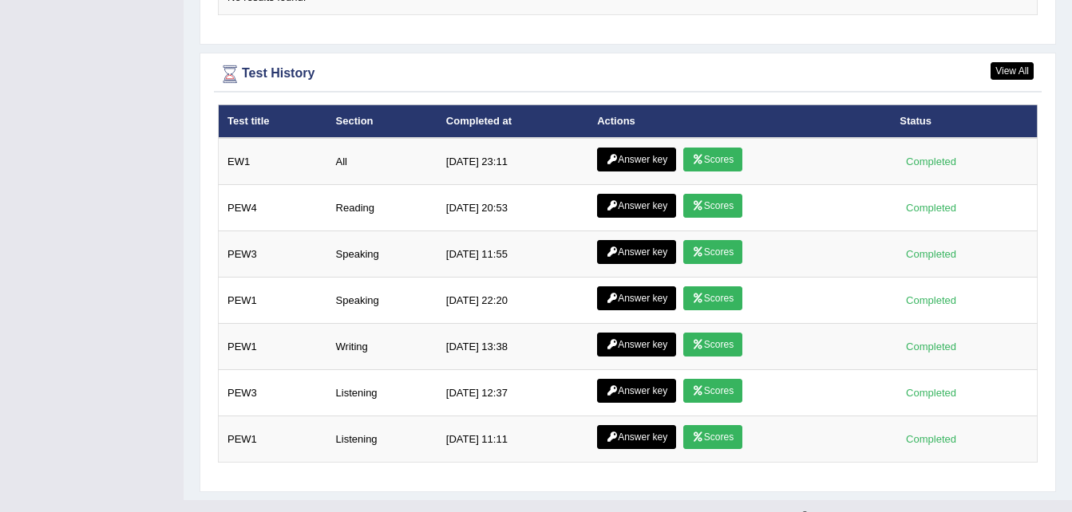
scroll to position [2066, 0]
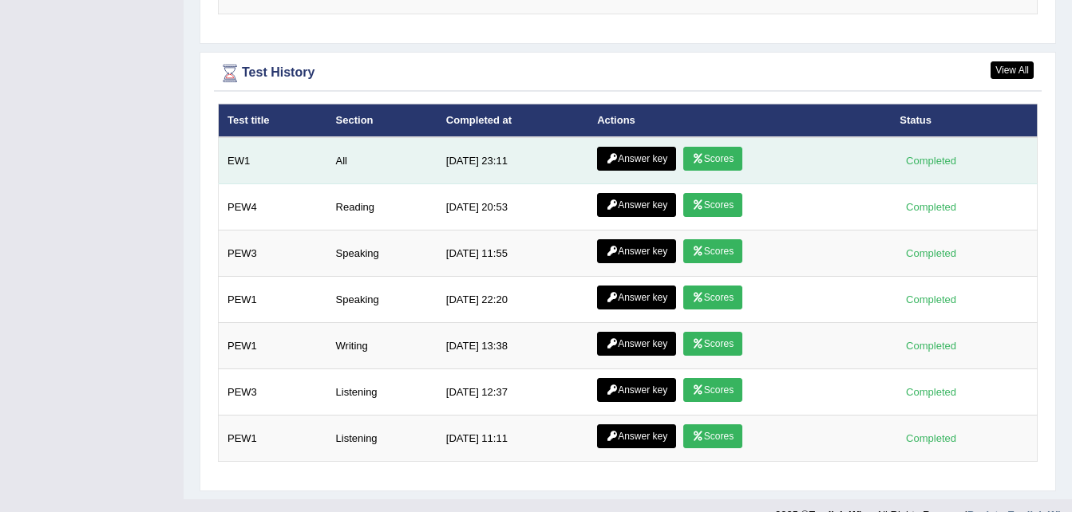
click at [703, 147] on link "Scores" at bounding box center [712, 159] width 59 height 24
